Goal: Navigation & Orientation: Go to known website

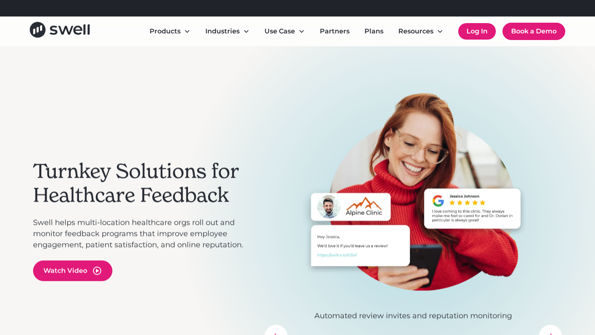
click at [474, 34] on link "Log In" at bounding box center [477, 31] width 38 height 17
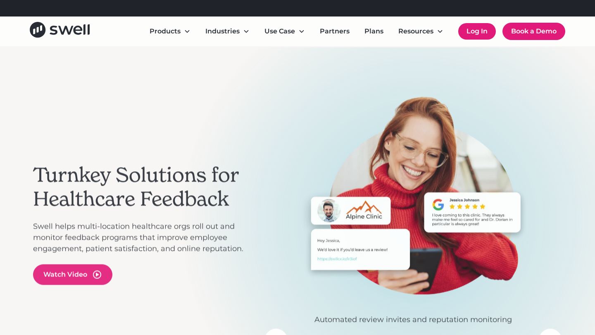
click at [468, 30] on link "Log In" at bounding box center [477, 31] width 38 height 17
